Goal: Find specific page/section: Find specific page/section

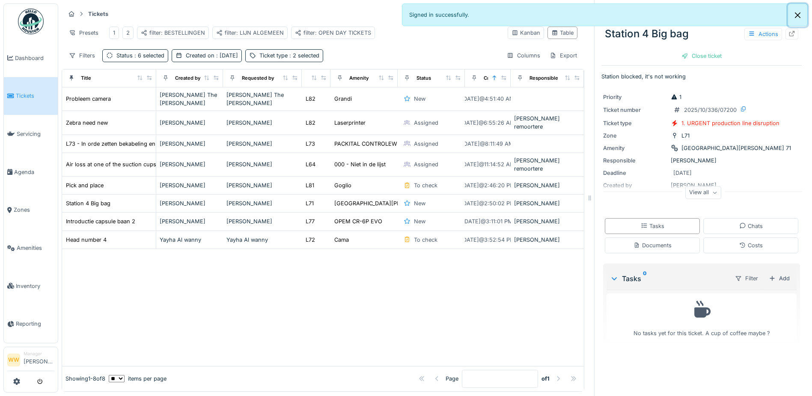
click at [803, 16] on button "Close" at bounding box center [797, 15] width 19 height 23
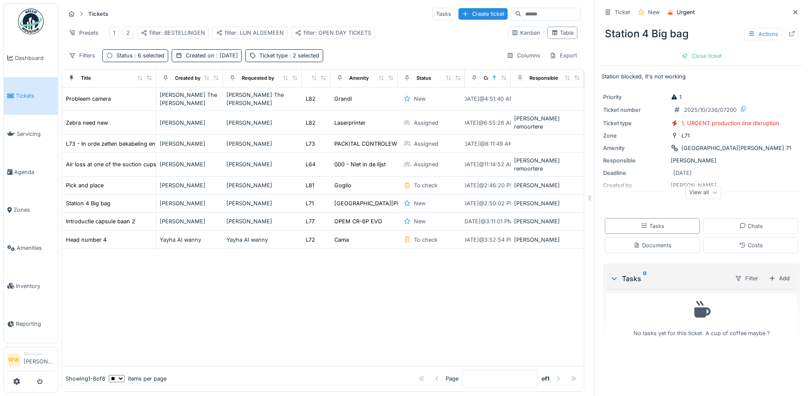
click at [792, 13] on icon at bounding box center [795, 12] width 7 height 6
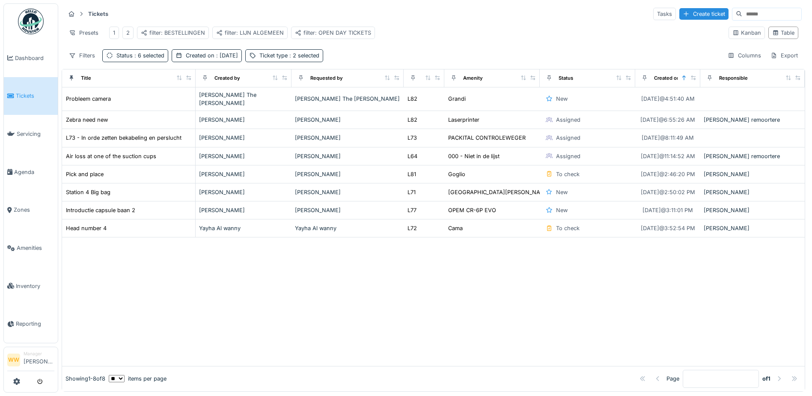
click at [783, 13] on input at bounding box center [772, 14] width 59 height 12
click at [328, 29] on div "filter: OPEN DAY TICKETS" at bounding box center [333, 33] width 84 height 12
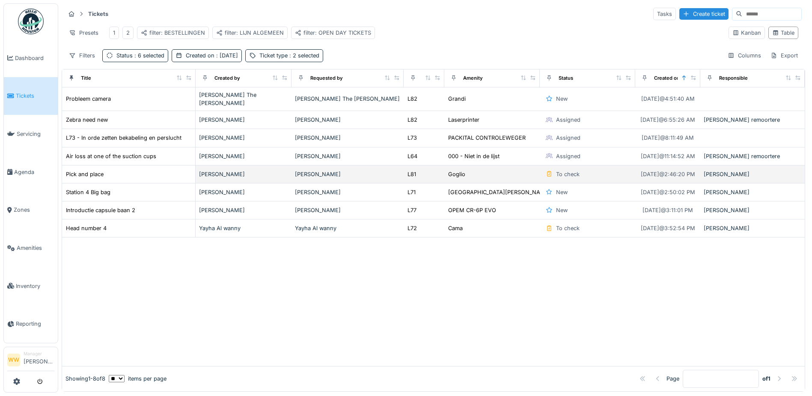
click at [340, 33] on div "filter: OPEN DAY TICKETS" at bounding box center [333, 33] width 76 height 8
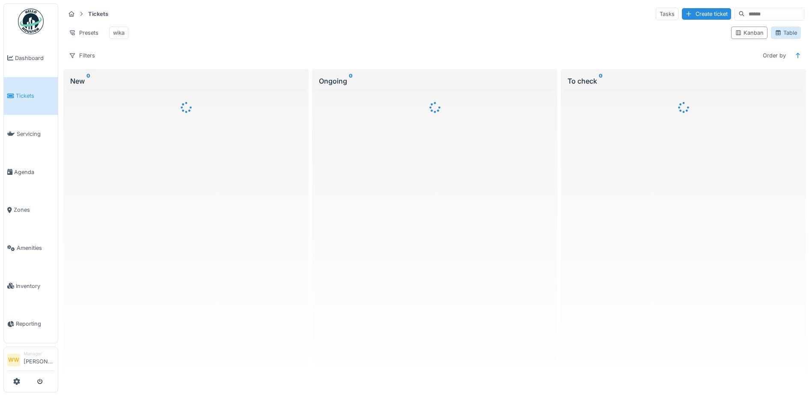
click at [780, 37] on div "Table" at bounding box center [786, 33] width 22 height 8
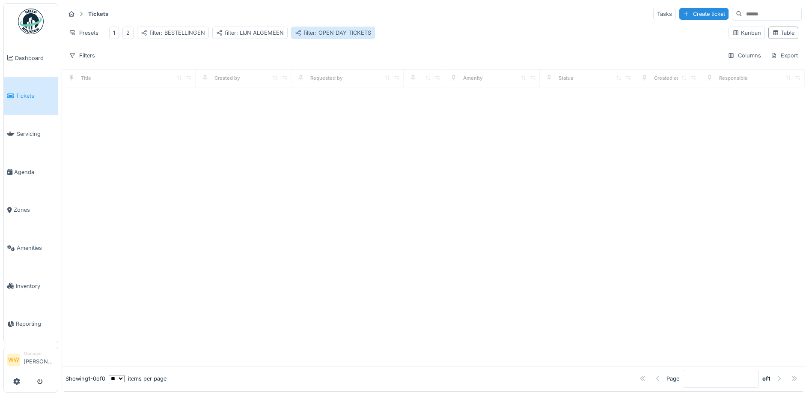
click at [352, 35] on div "filter: OPEN DAY TICKETS" at bounding box center [333, 33] width 76 height 8
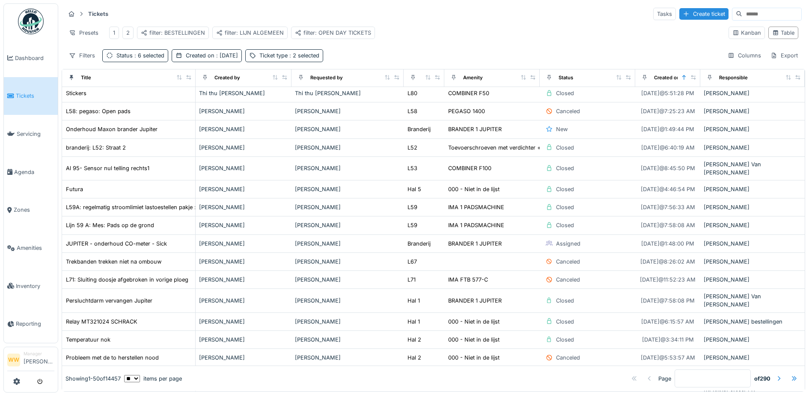
scroll to position [257, 0]
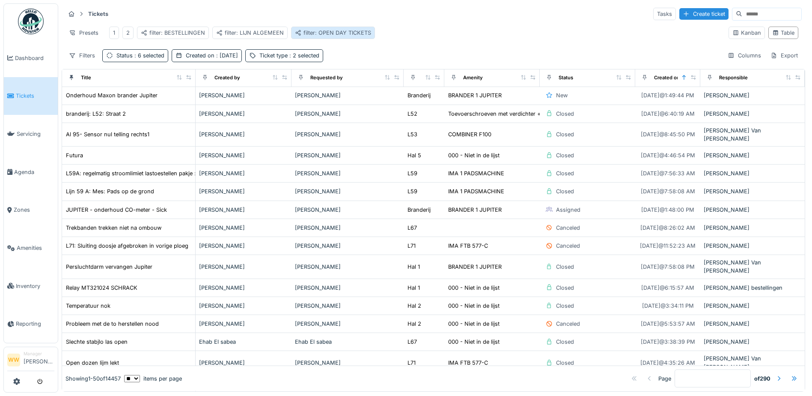
click at [339, 29] on div "filter: OPEN DAY TICKETS" at bounding box center [333, 33] width 76 height 8
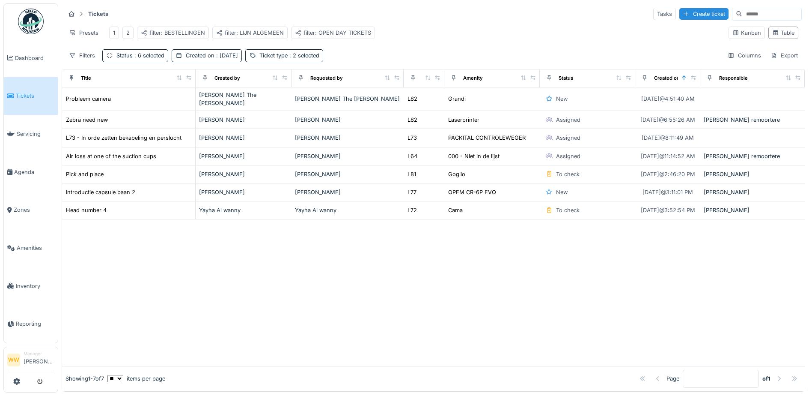
scroll to position [0, 0]
click at [331, 271] on div at bounding box center [433, 292] width 743 height 146
